Goal: Use online tool/utility

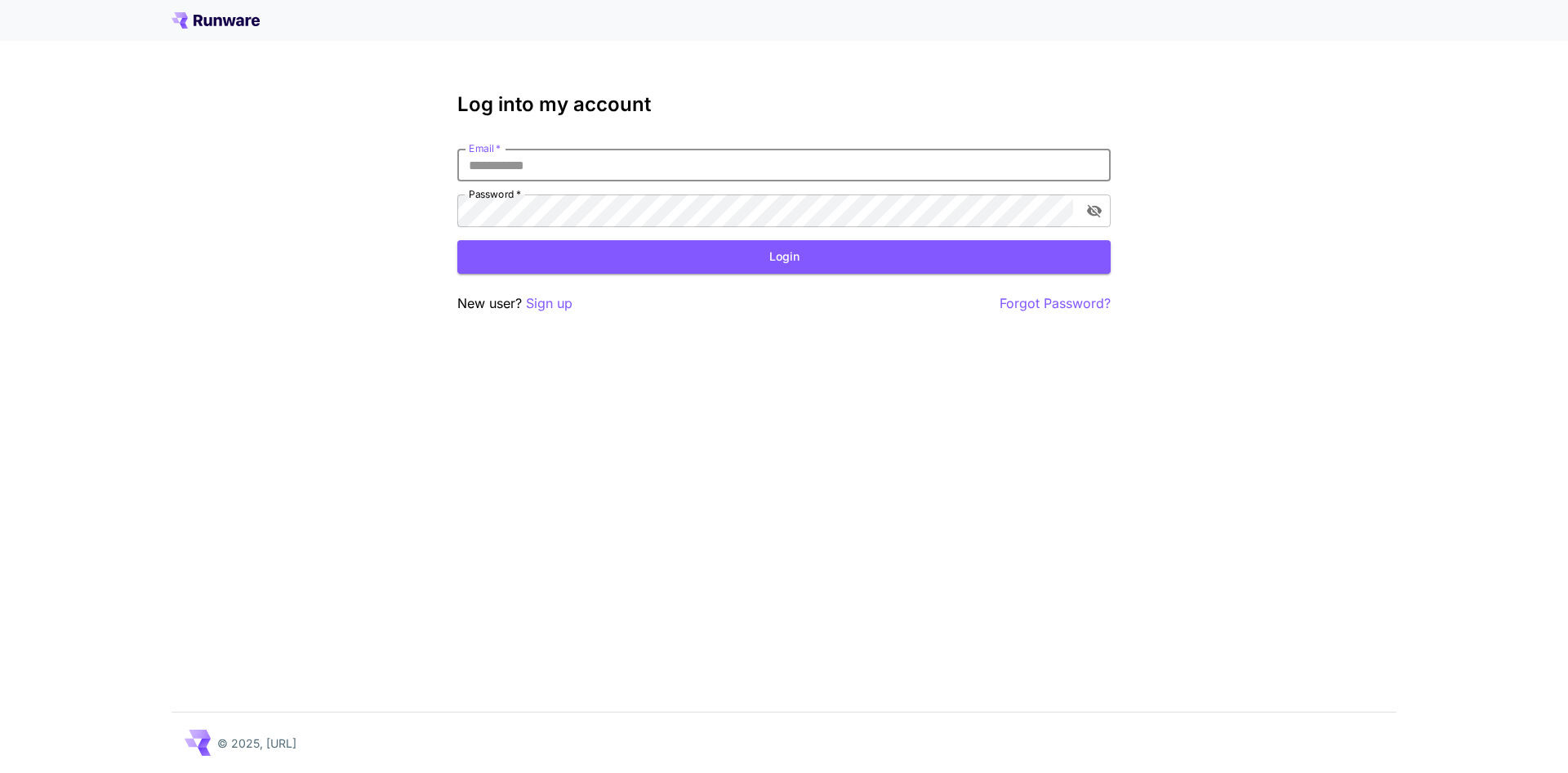
click at [561, 166] on input "Email   *" at bounding box center [784, 164] width 653 height 33
click at [505, 169] on input "Email   *" at bounding box center [784, 164] width 653 height 33
type input "**********"
click at [666, 257] on button "Login" at bounding box center [784, 257] width 653 height 34
